Goal: Information Seeking & Learning: Learn about a topic

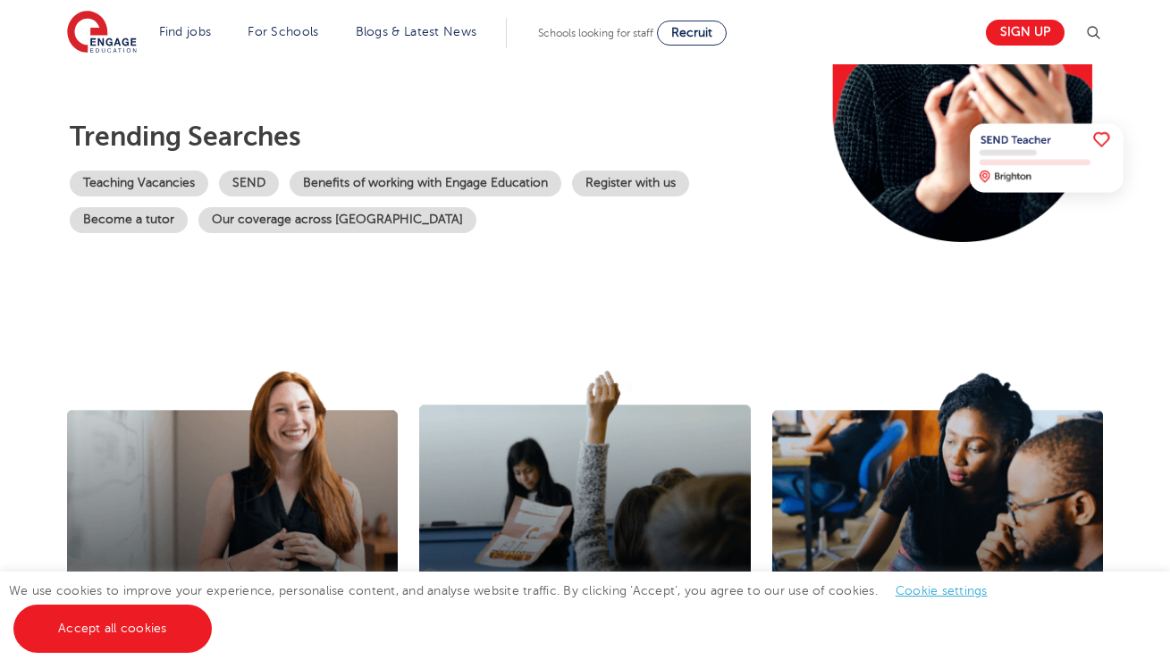
scroll to position [337, 0]
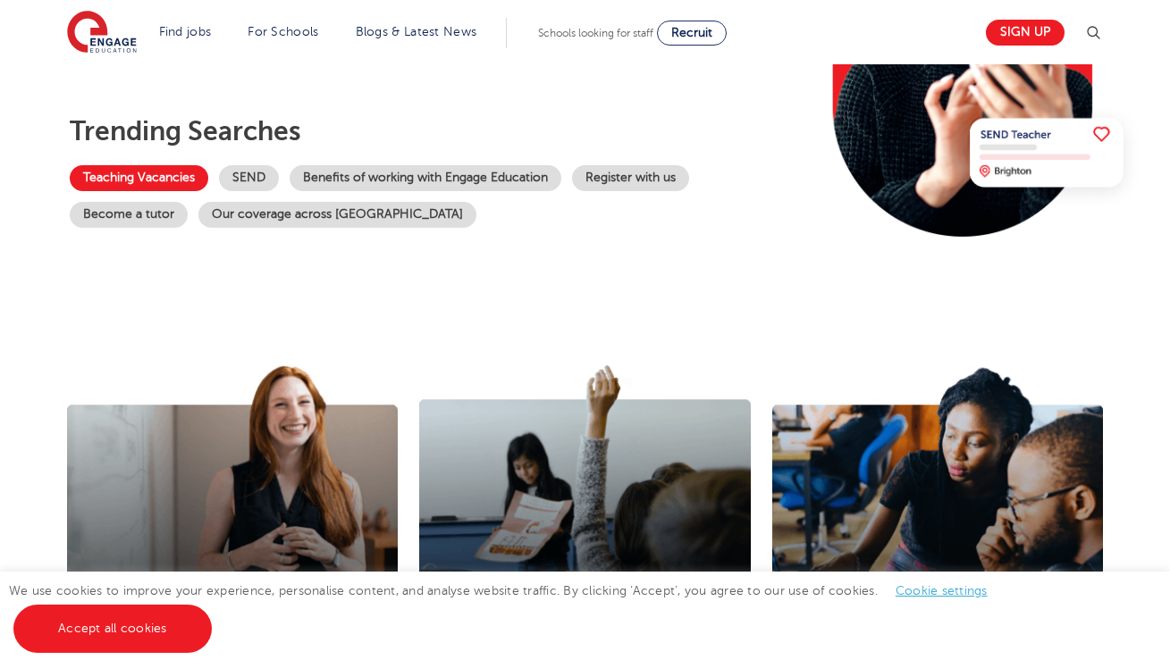
click at [208, 175] on link "Teaching Vacancies" at bounding box center [139, 178] width 139 height 26
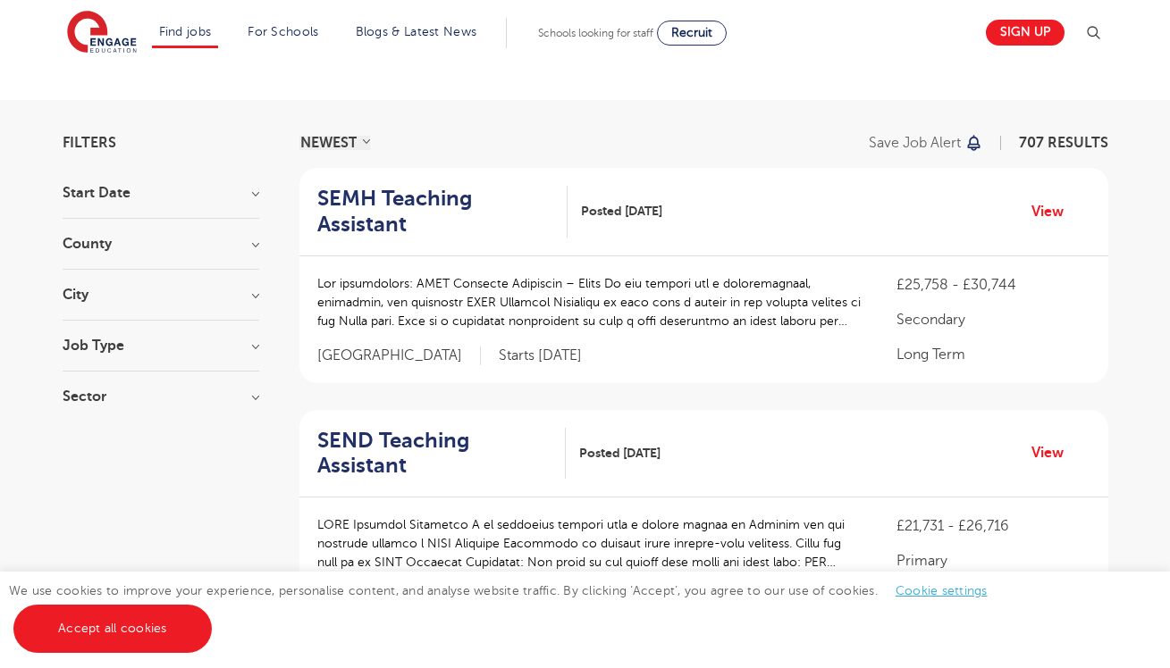
scroll to position [34, 0]
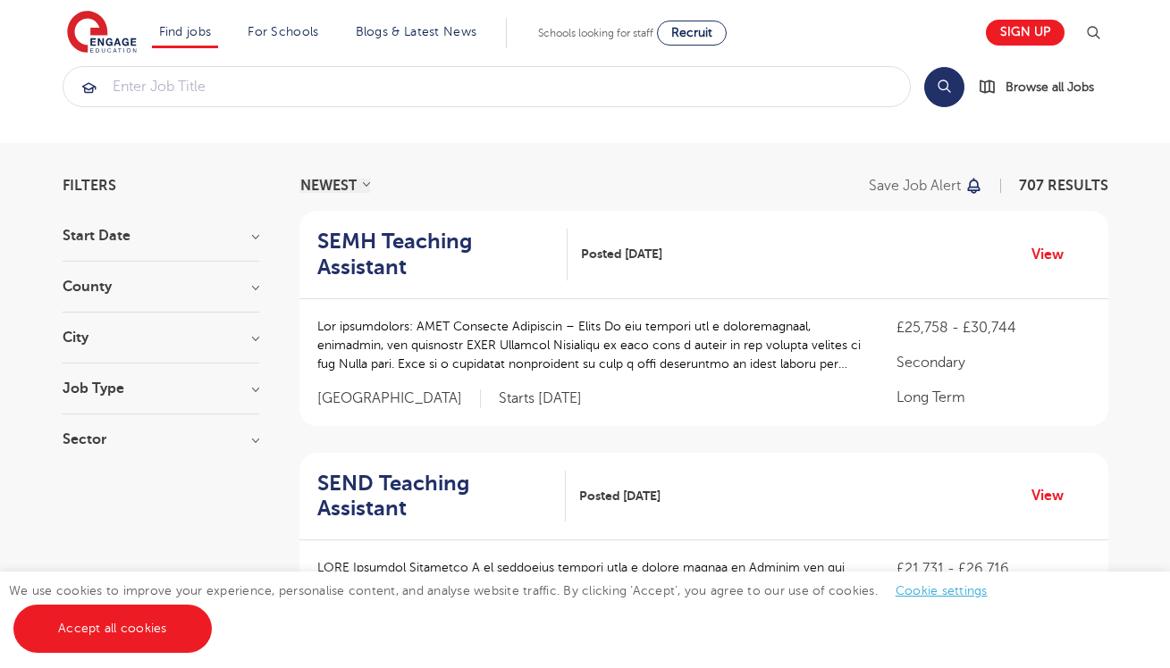
click at [233, 375] on section "Start Date September 88 [DATE] [DATE] Show more County [GEOGRAPHIC_DATA] 503 [G…" at bounding box center [161, 347] width 197 height 236
click at [254, 390] on h3 "Job Type" at bounding box center [161, 389] width 197 height 14
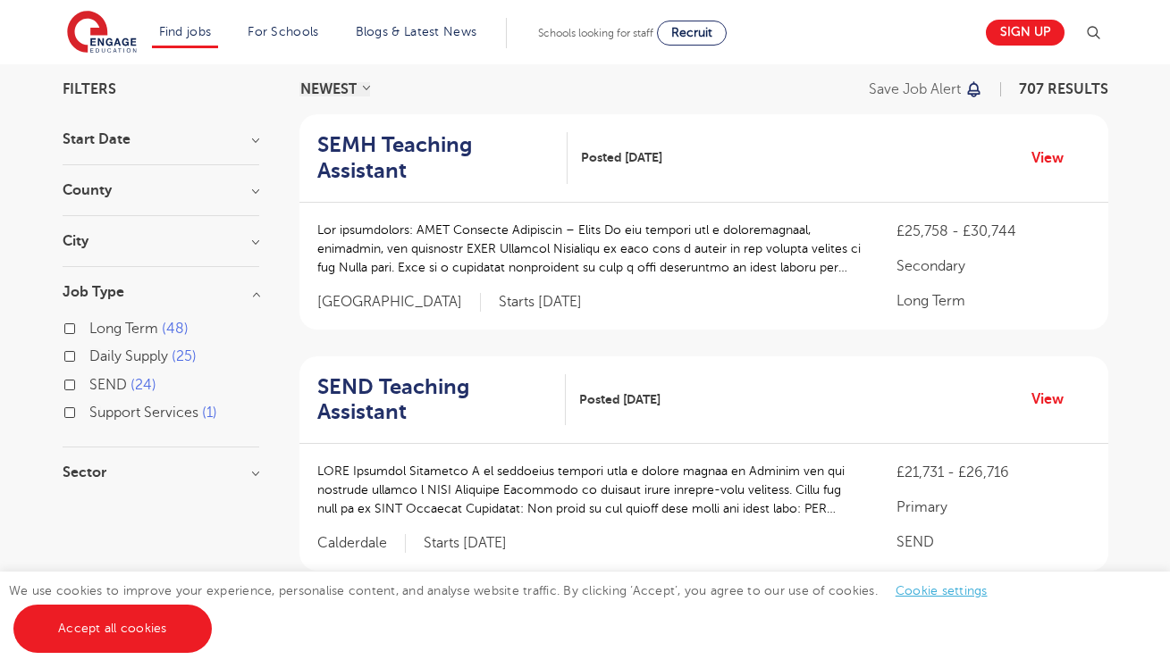
scroll to position [135, 0]
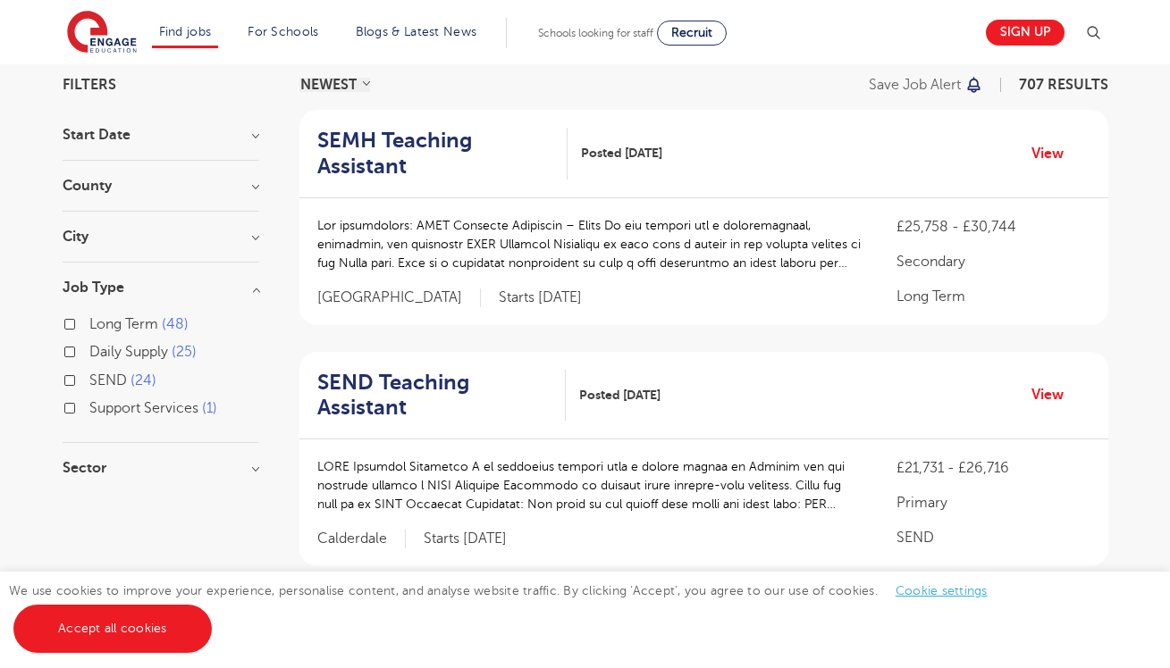
click at [259, 290] on h3 "Job Type" at bounding box center [161, 288] width 197 height 14
click at [252, 232] on h3 "City" at bounding box center [161, 237] width 197 height 14
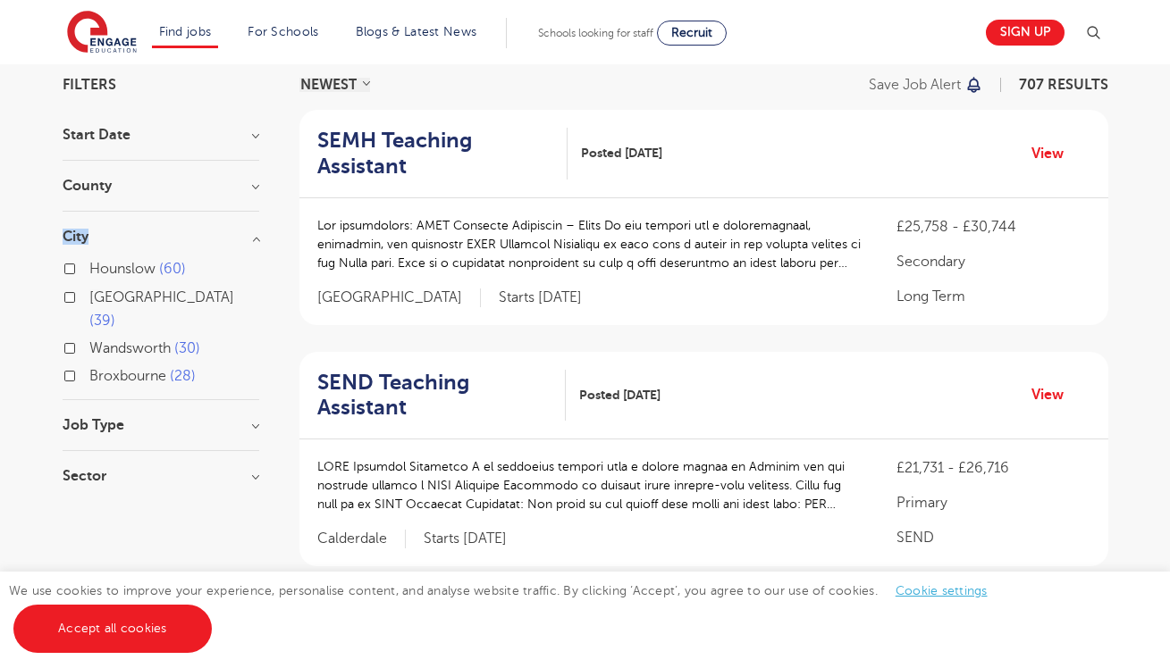
click at [253, 233] on h3 "City" at bounding box center [161, 237] width 197 height 14
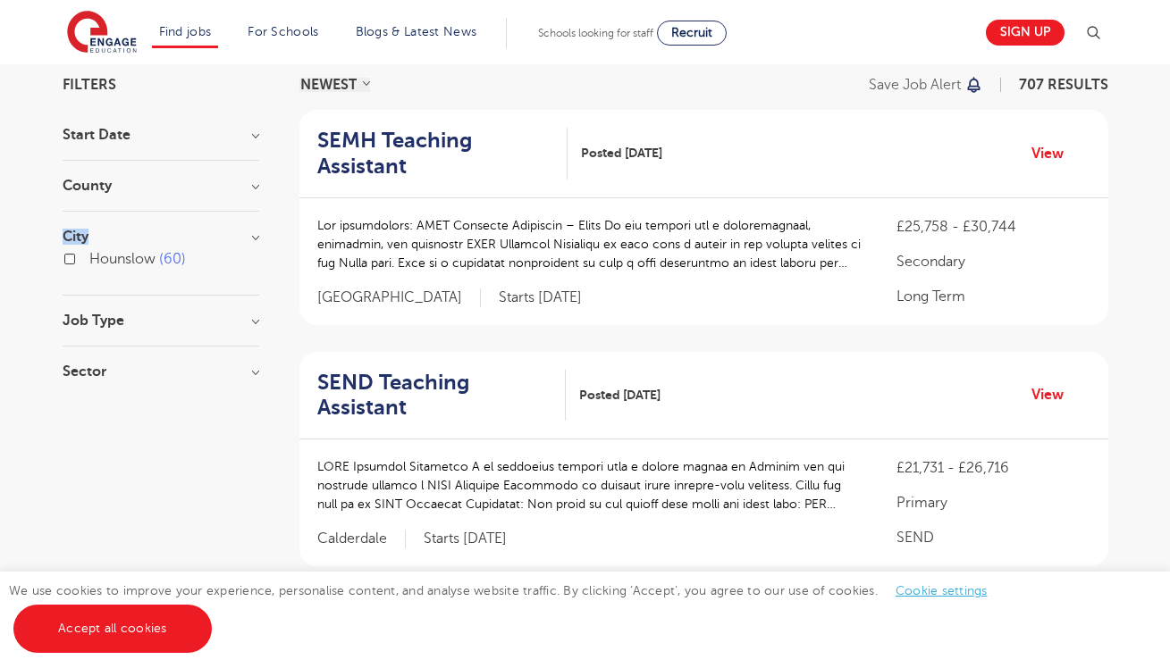
click at [254, 224] on section "Start Date September 88 November 7 October 3 Show more County London 503 Hertfo…" at bounding box center [161, 262] width 197 height 269
click at [253, 243] on h3 "City" at bounding box center [161, 237] width 197 height 14
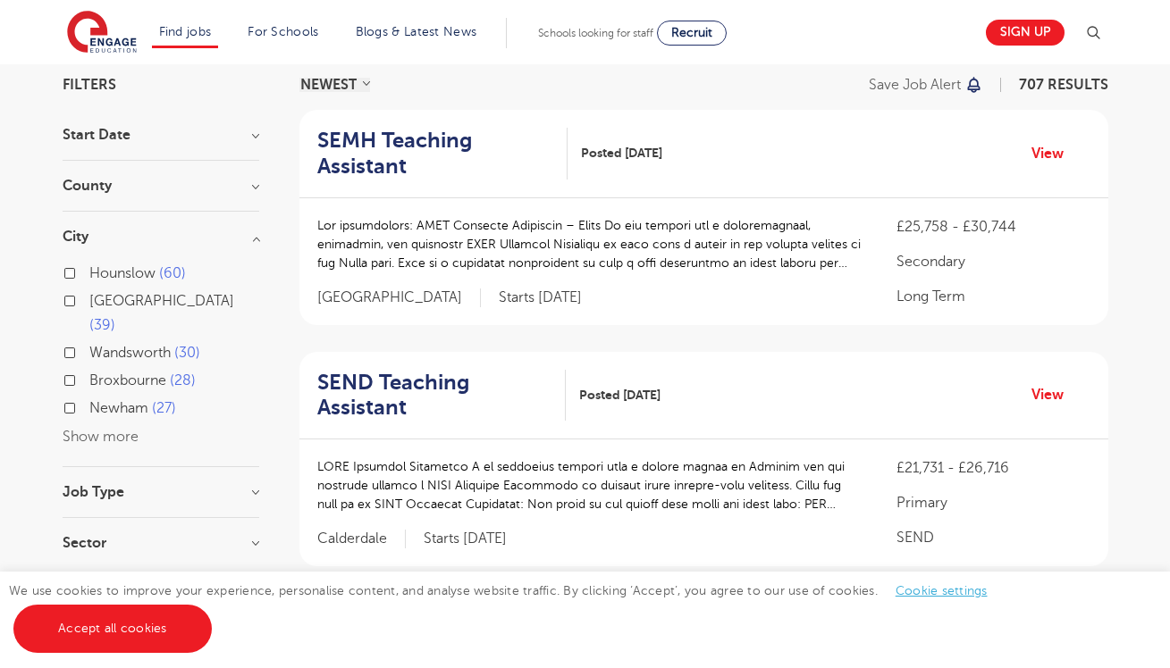
click at [107, 420] on div "Hounslow 60 Leeds 39 Wandsworth 30 Broxbourne 28 Newham 27 Show more" at bounding box center [161, 355] width 197 height 187
click at [109, 429] on button "Show more" at bounding box center [101, 437] width 76 height 16
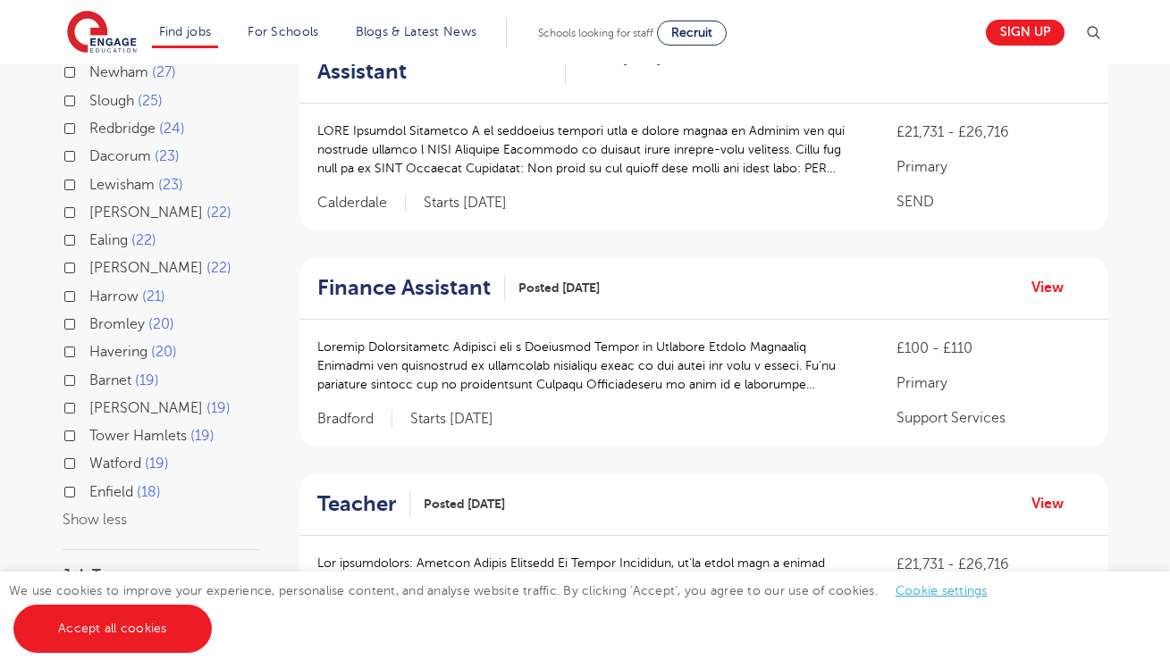
scroll to position [472, 0]
click at [89, 451] on label "Watford 19" at bounding box center [129, 462] width 80 height 23
click at [89, 455] on input "Watford 19" at bounding box center [95, 461] width 12 height 12
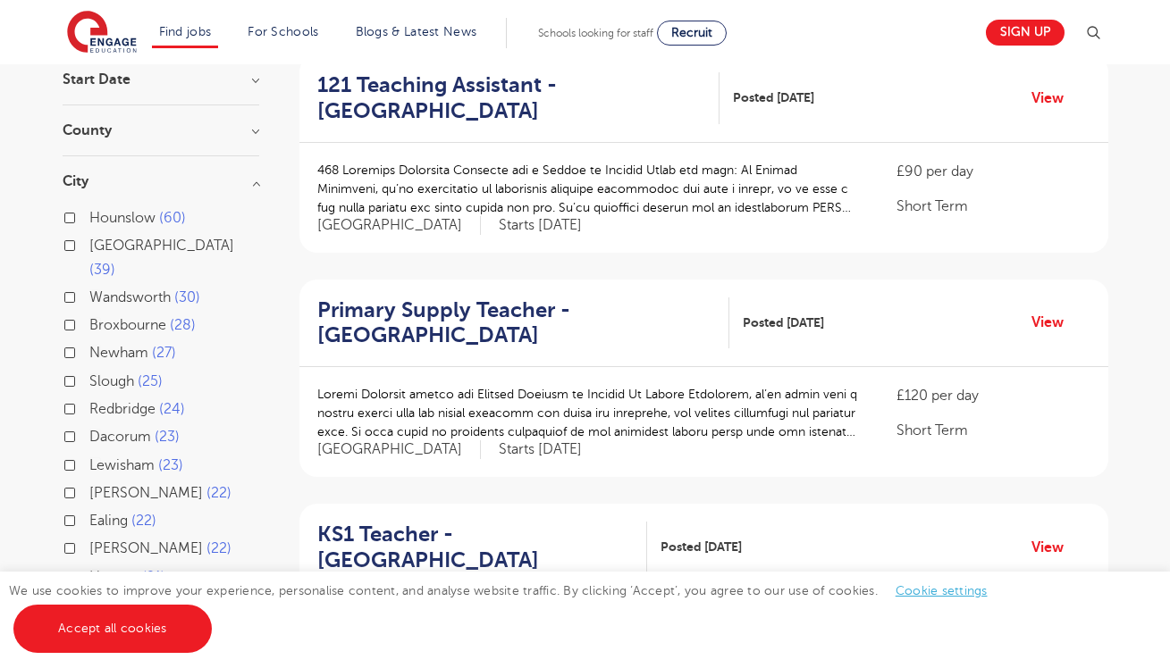
scroll to position [203, 0]
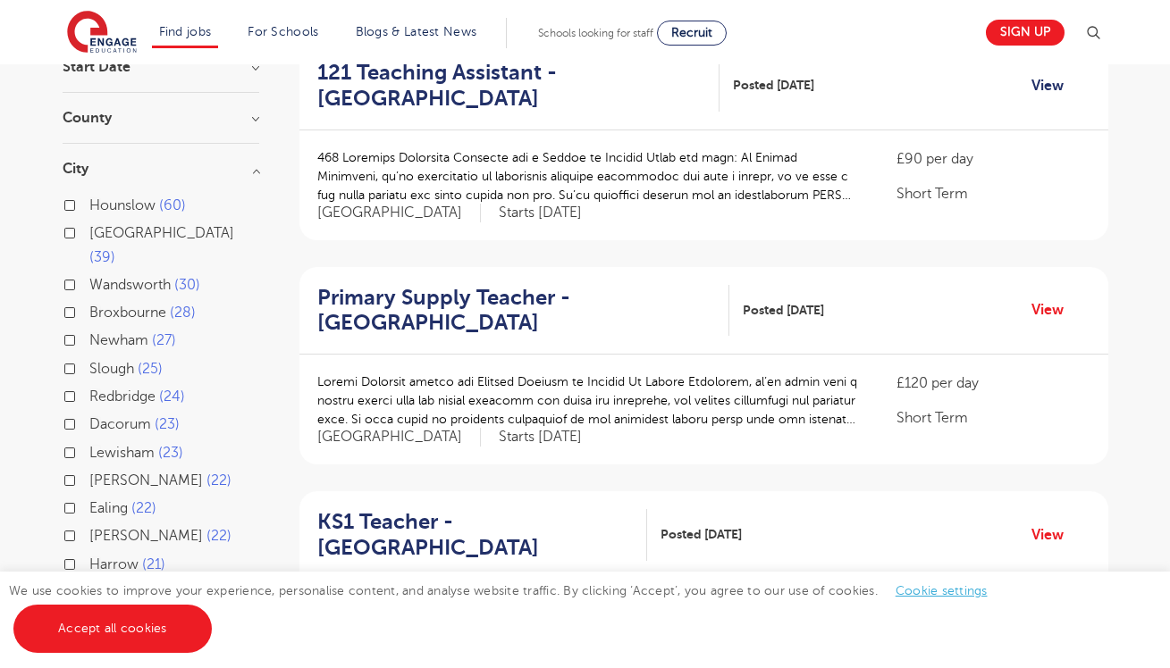
click at [1053, 82] on link "View" at bounding box center [1054, 85] width 46 height 23
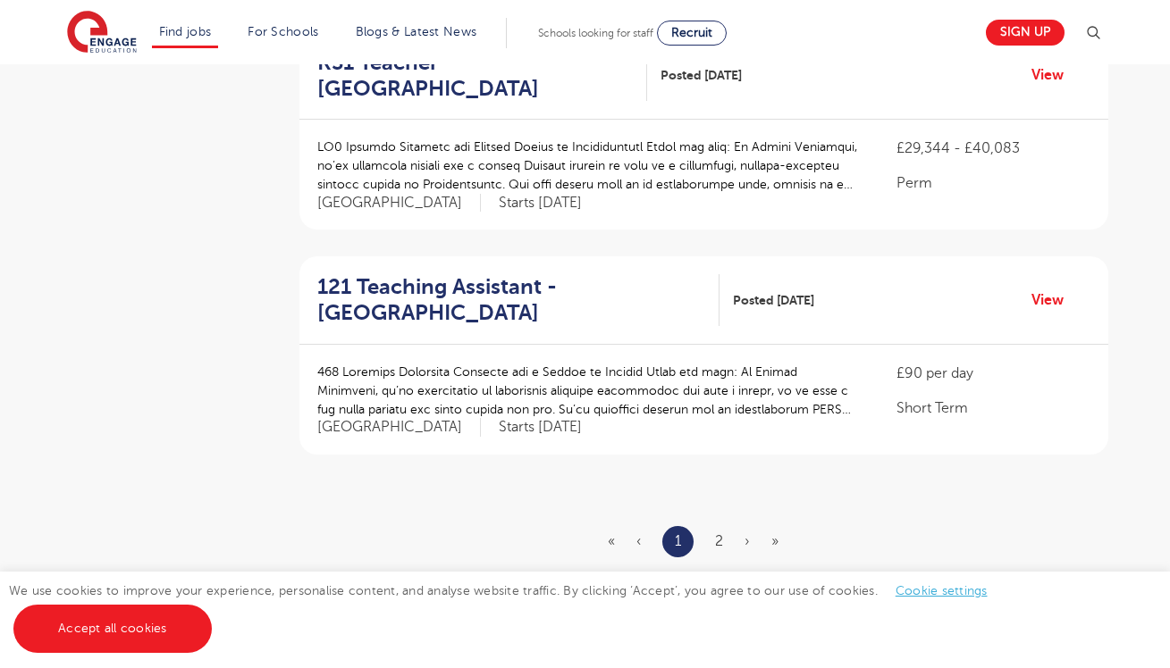
scroll to position [2024, 0]
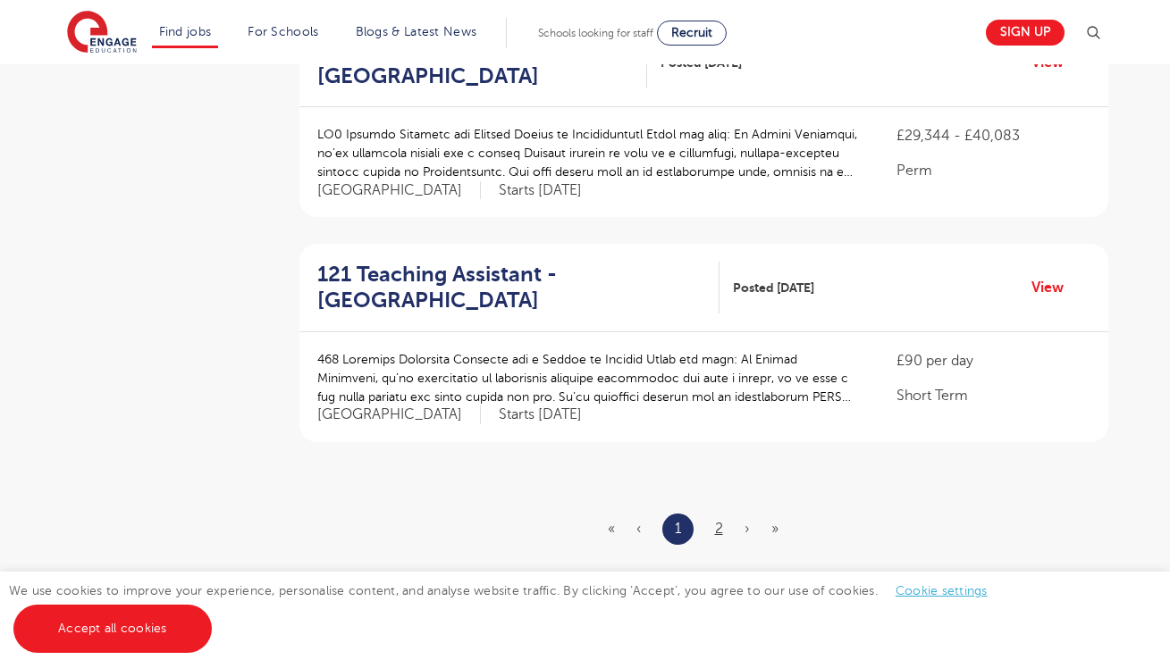
click at [722, 521] on link "2" at bounding box center [719, 529] width 8 height 16
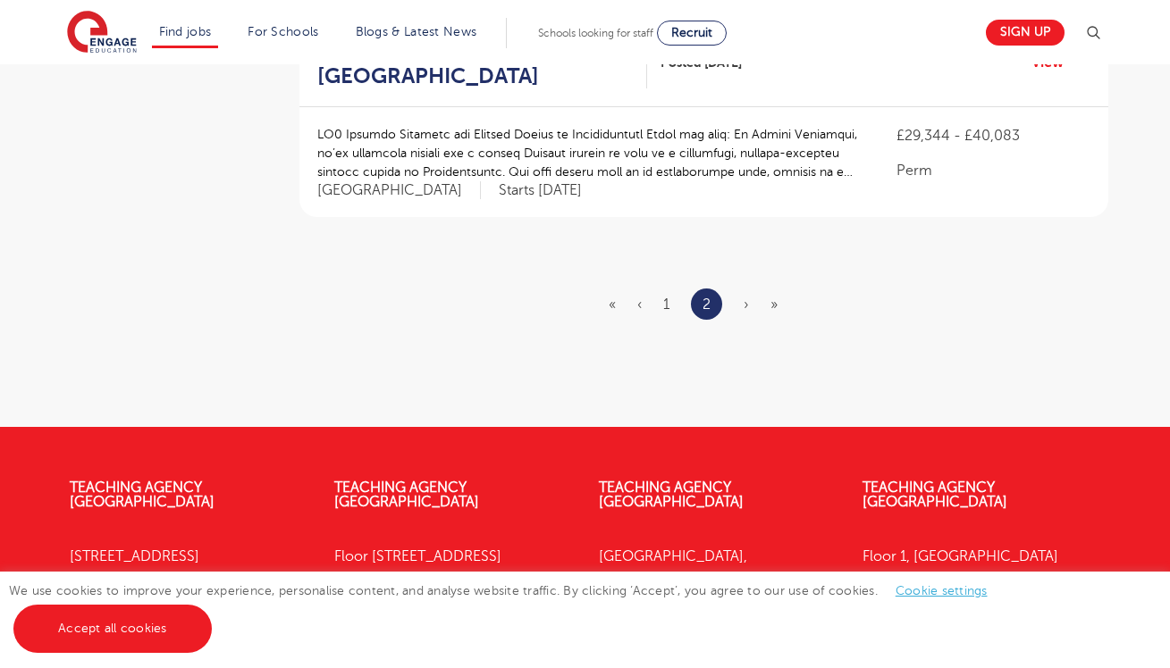
scroll to position [0, 0]
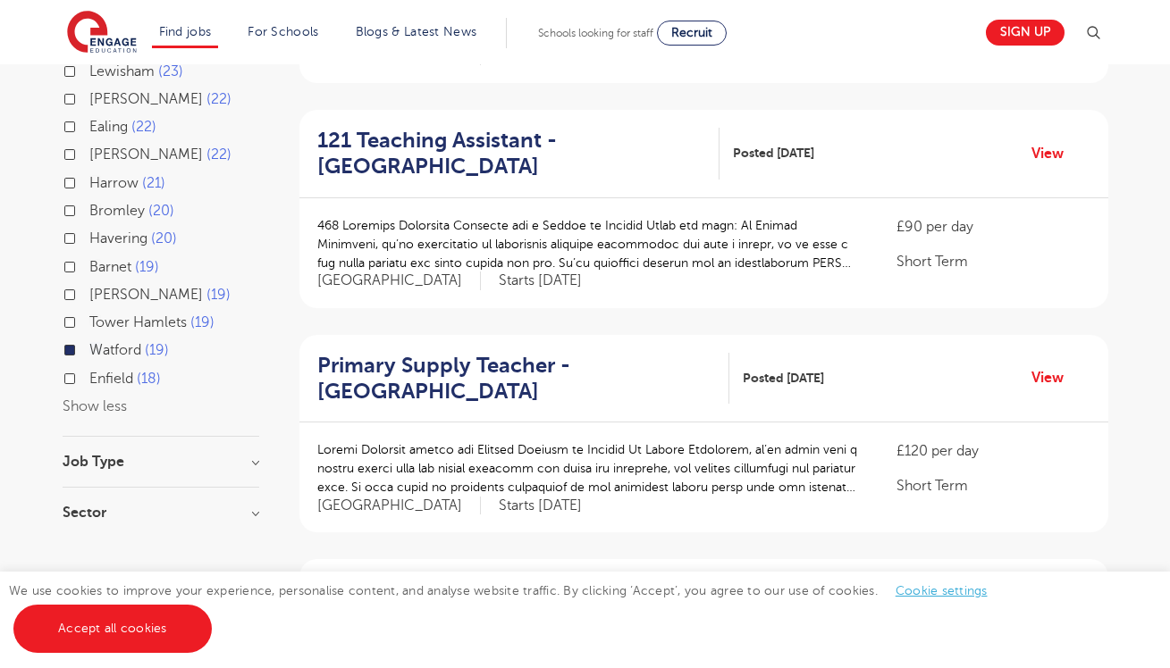
scroll to position [587, 0]
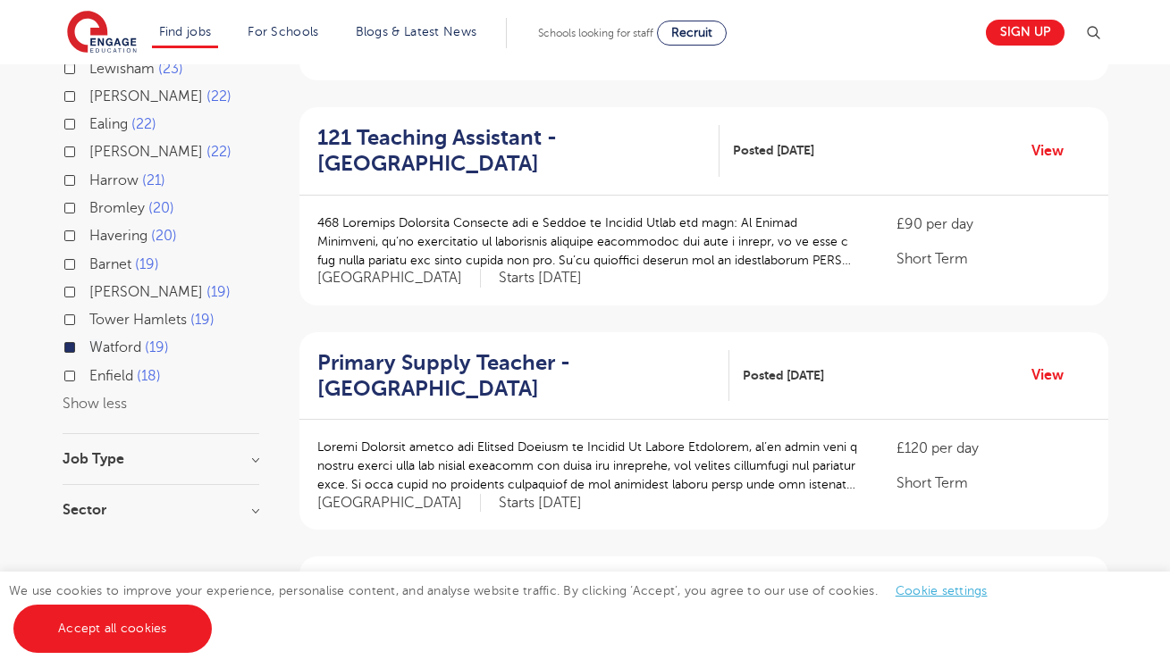
click at [251, 474] on section "Start Date County Hertfordshire 19 Show more City Hounslow 60 Leeds 39 Wandswor…" at bounding box center [161, 106] width 197 height 860
click at [251, 503] on h3 "Sector" at bounding box center [161, 510] width 197 height 14
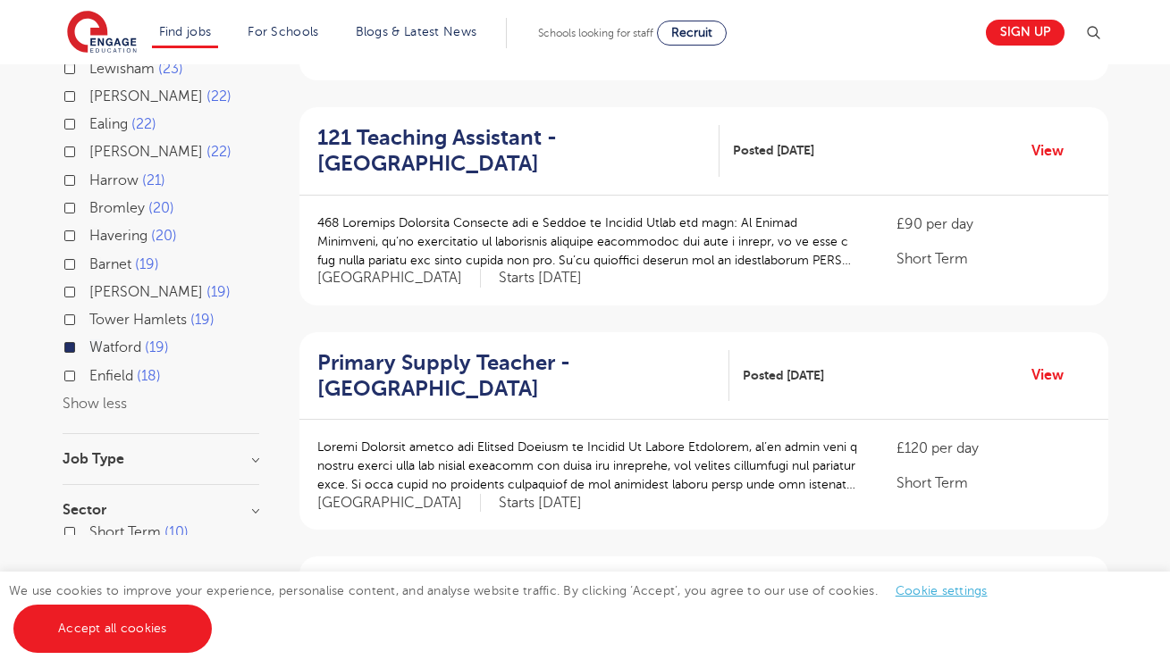
click at [251, 503] on h3 "Sector" at bounding box center [161, 510] width 197 height 14
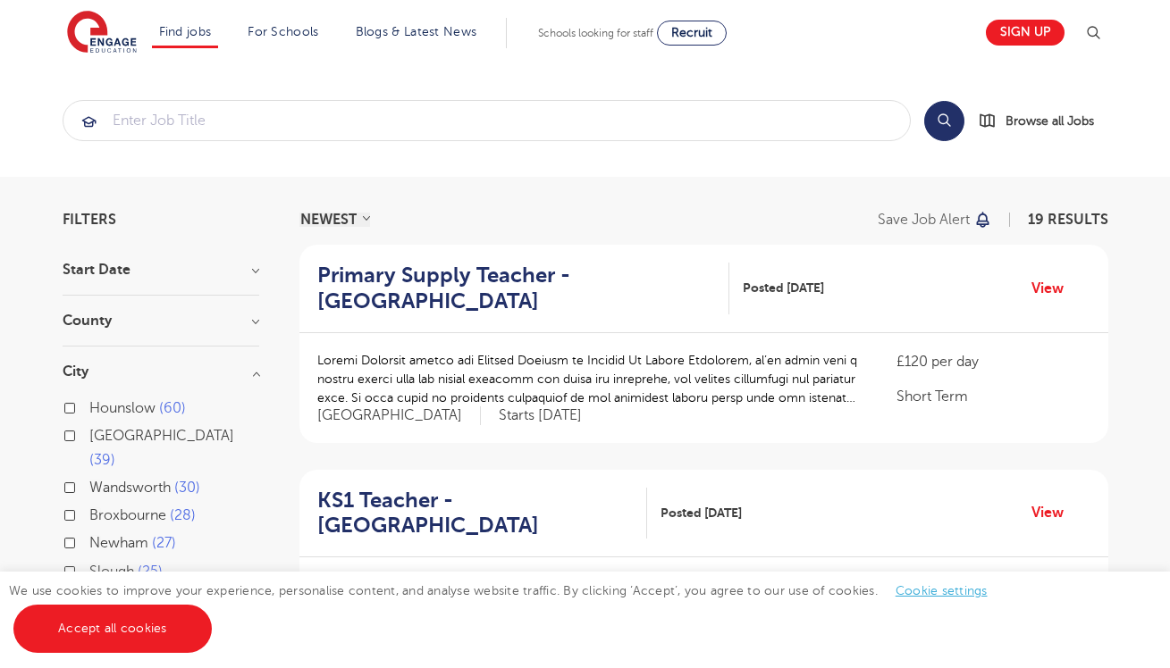
scroll to position [0, 0]
click at [176, 123] on input "search" at bounding box center [486, 120] width 846 height 39
click at [155, 117] on input "search" at bounding box center [486, 120] width 846 height 39
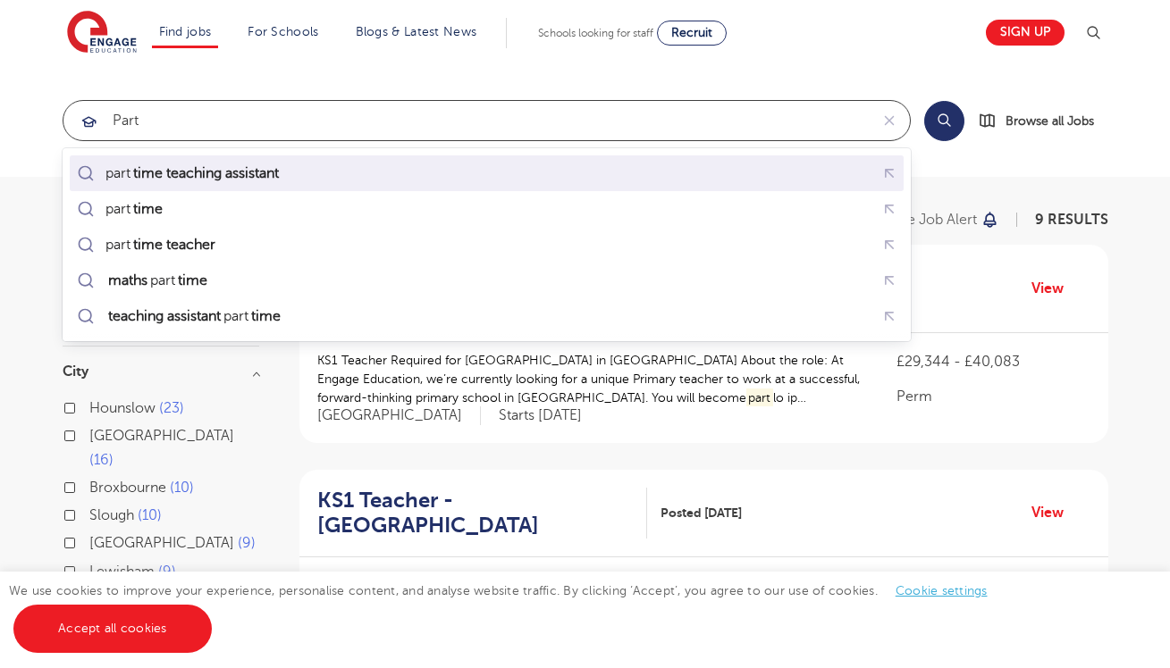
click at [149, 177] on mark "time teaching assistant" at bounding box center [205, 173] width 151 height 21
type input "part time teaching assistant"
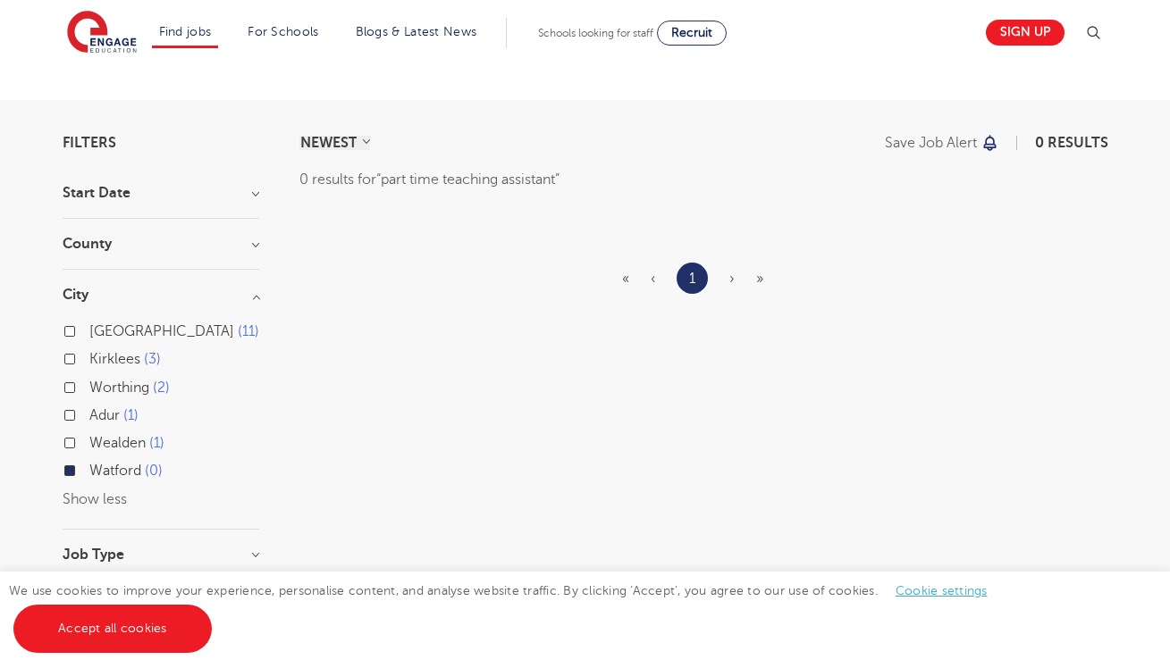
scroll to position [71, 0]
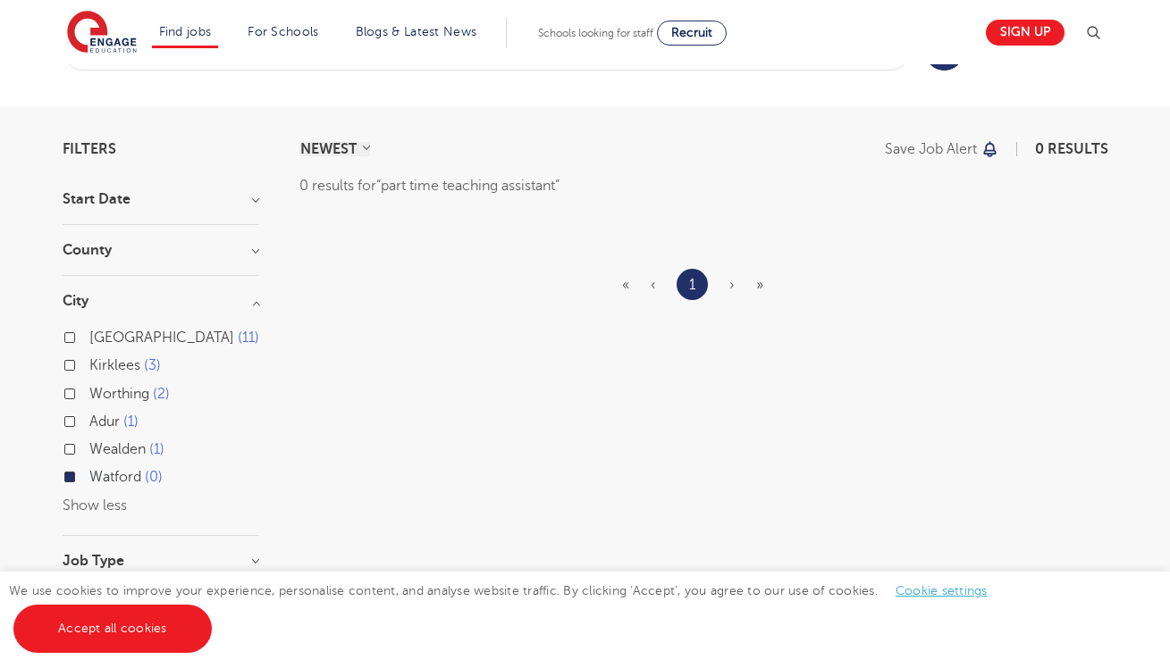
click at [112, 501] on button "Show less" at bounding box center [95, 506] width 64 height 16
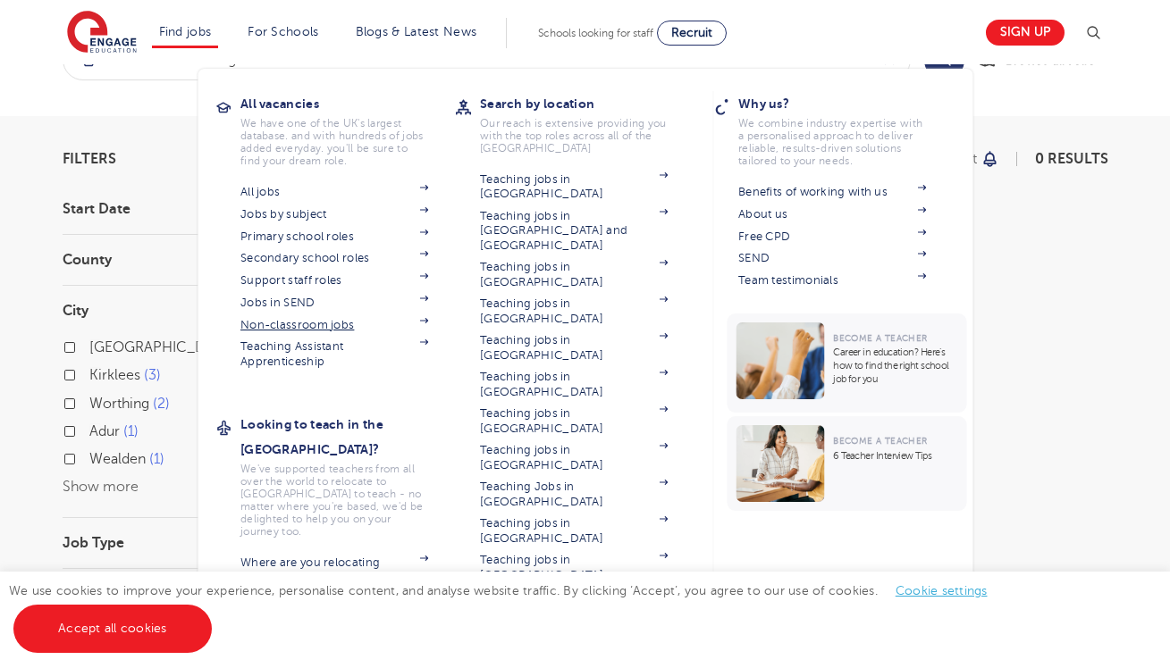
scroll to position [65, 0]
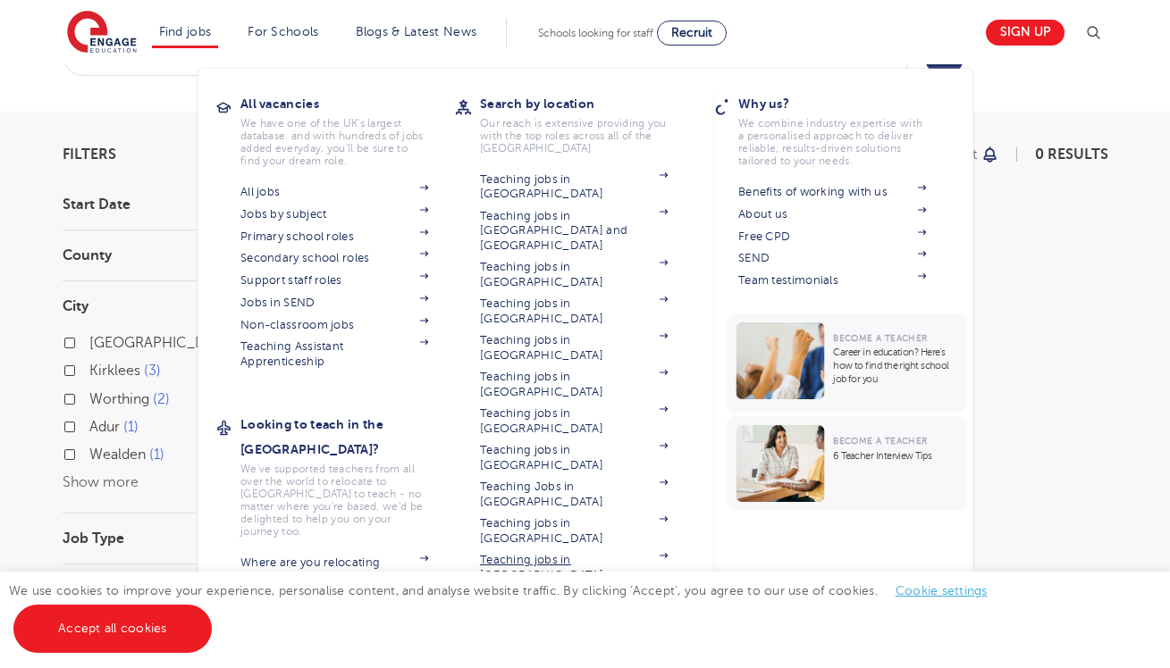
click at [494, 553] on link "Teaching jobs in [GEOGRAPHIC_DATA]" at bounding box center [574, 567] width 188 height 29
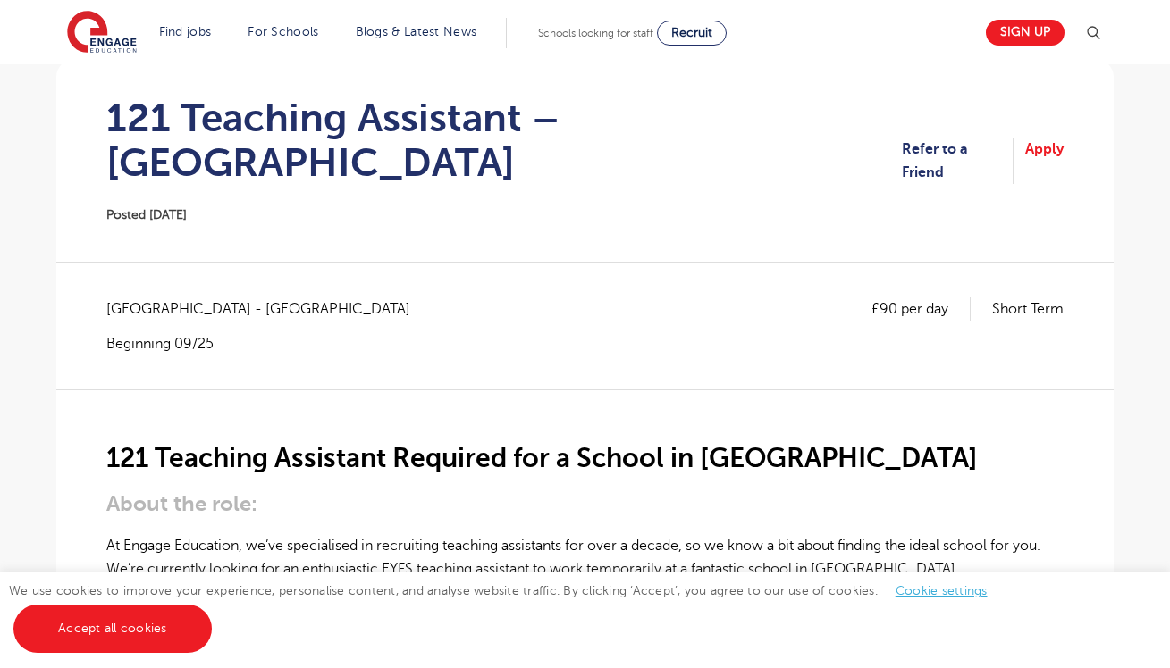
scroll to position [164, 0]
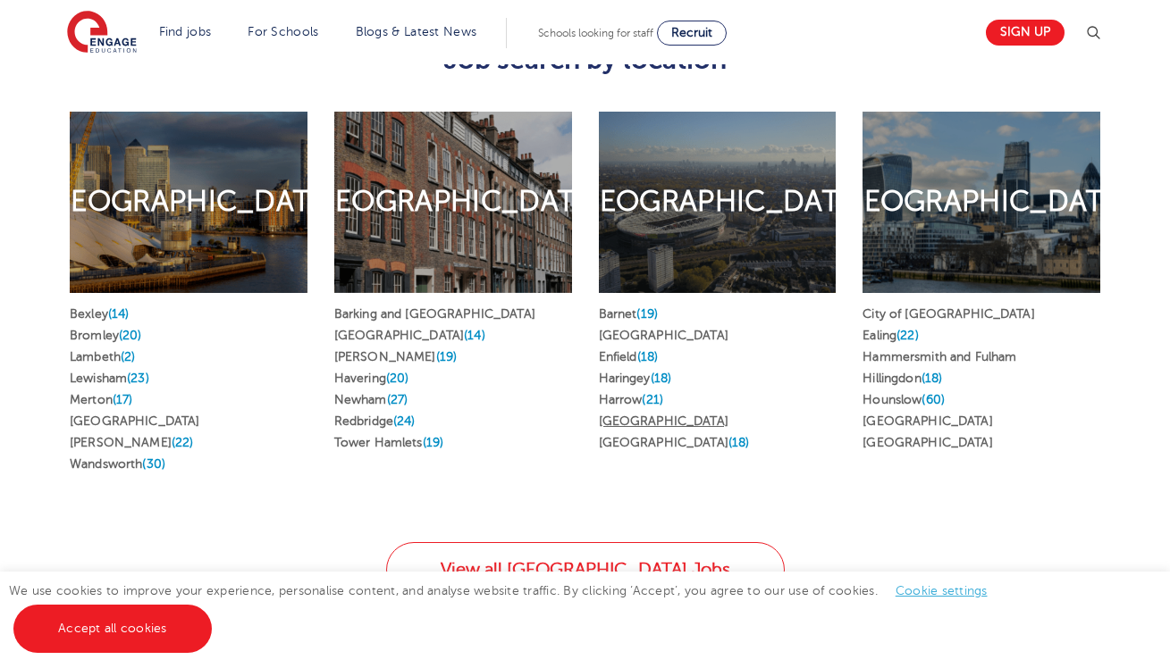
scroll to position [988, 0]
click at [637, 393] on link "Harrow (21)" at bounding box center [631, 399] width 64 height 13
